Goal: Transaction & Acquisition: Purchase product/service

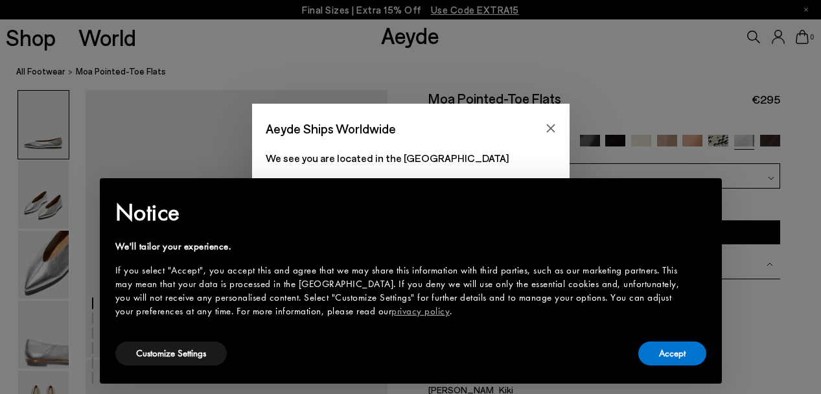
scroll to position [38, 0]
click at [667, 351] on button "Accept" at bounding box center [672, 353] width 68 height 24
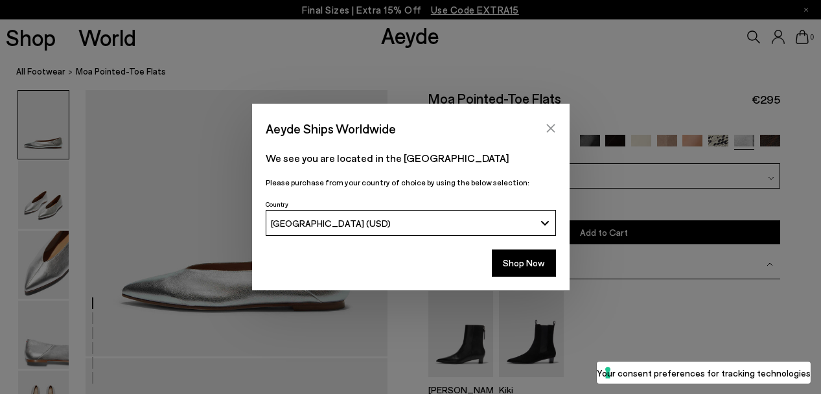
click at [551, 132] on icon "Close" at bounding box center [551, 128] width 10 height 10
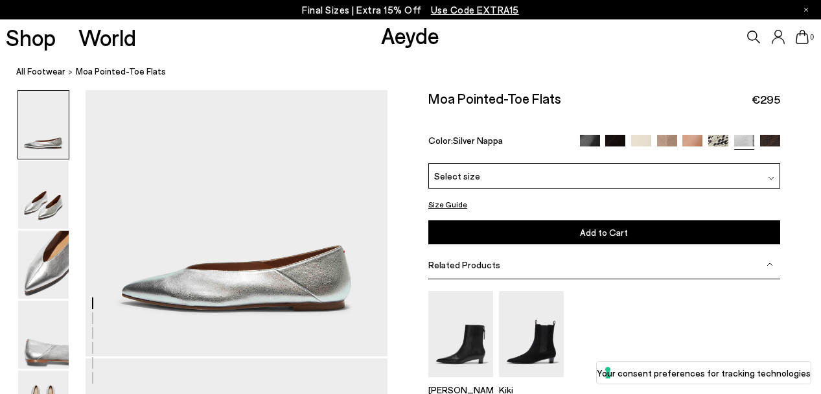
click at [552, 178] on div "Select size" at bounding box center [604, 175] width 352 height 25
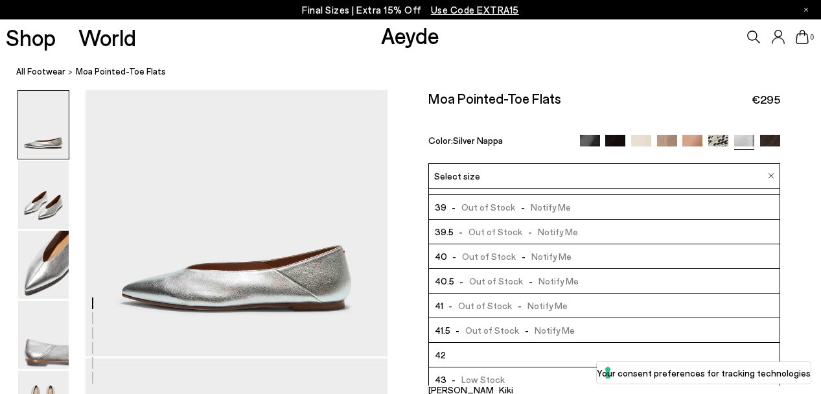
scroll to position [123, 0]
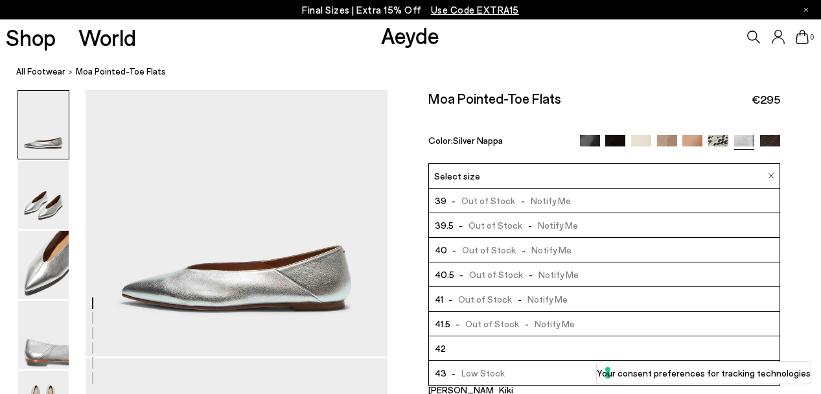
click at [445, 348] on li "42" at bounding box center [604, 348] width 351 height 25
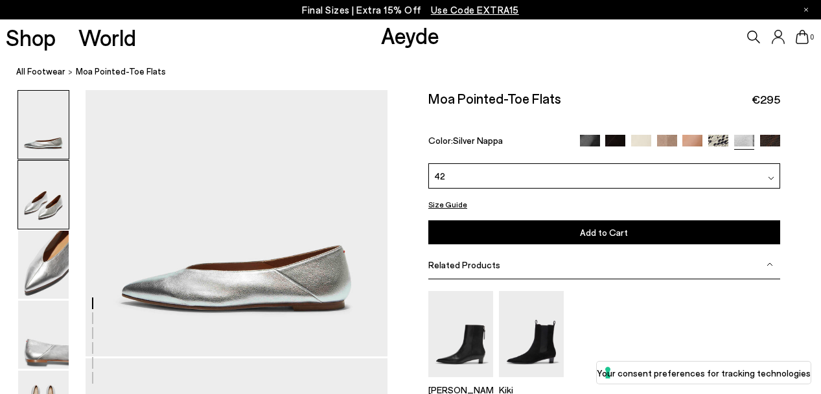
click at [51, 200] on img at bounding box center [43, 195] width 51 height 68
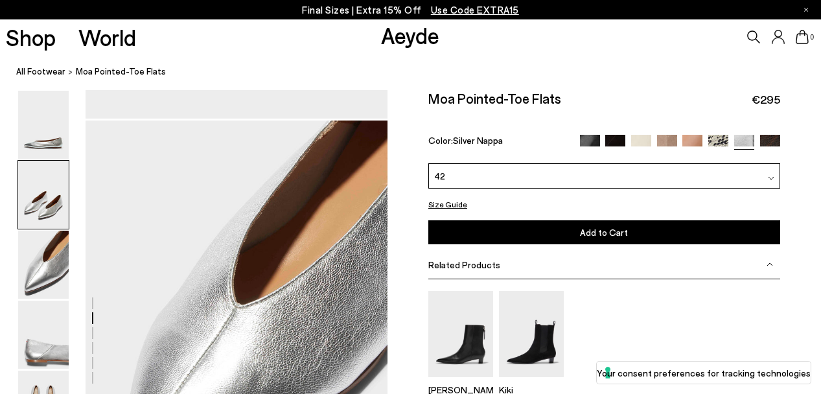
scroll to position [681, 0]
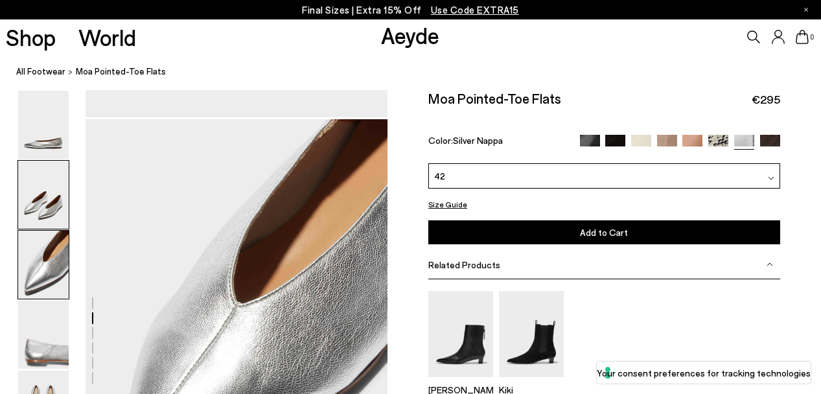
click at [40, 258] on img at bounding box center [43, 265] width 51 height 68
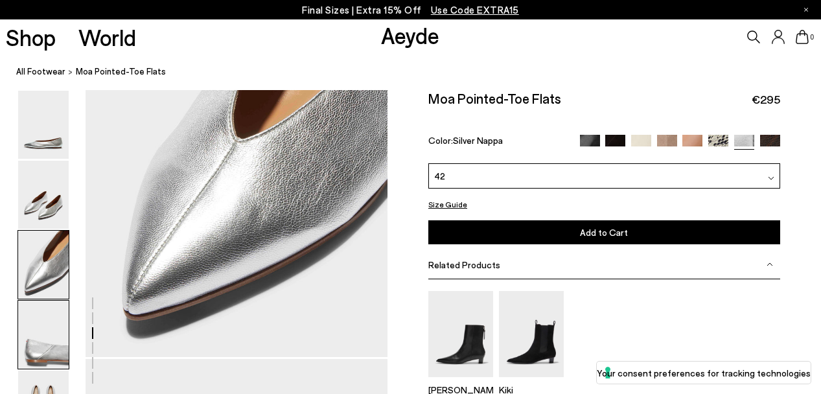
click at [25, 353] on img at bounding box center [43, 335] width 51 height 68
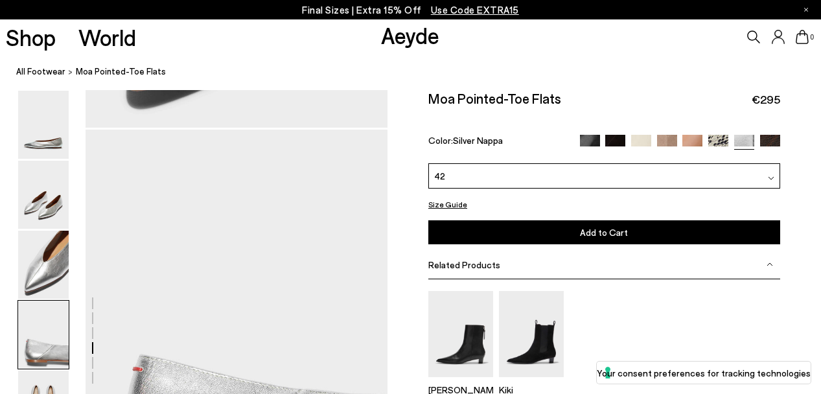
scroll to position [1116, 0]
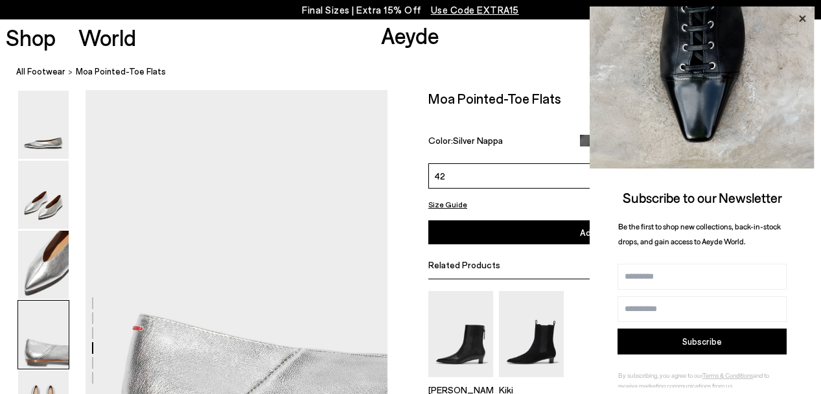
click at [802, 17] on icon at bounding box center [802, 19] width 6 height 6
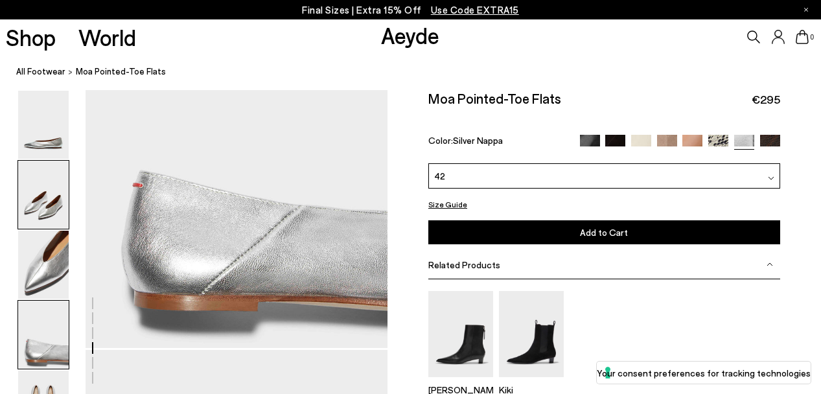
click at [21, 199] on img at bounding box center [43, 195] width 51 height 68
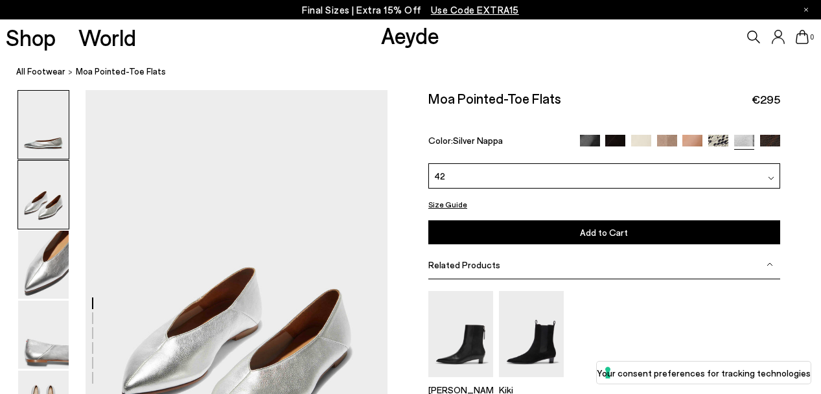
scroll to position [307, 0]
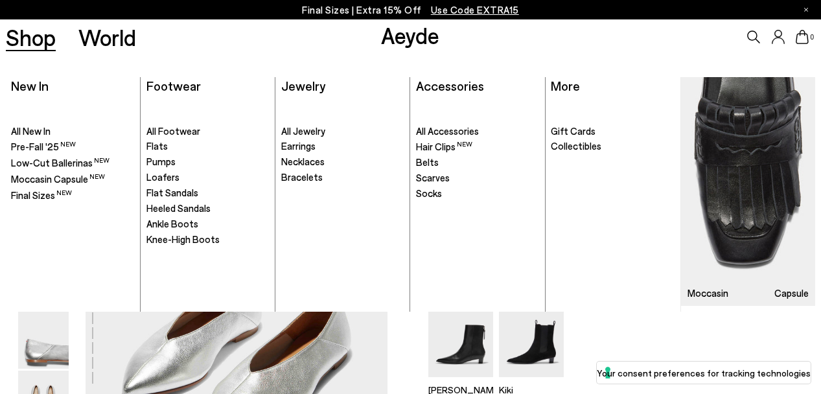
scroll to position [38, 0]
